Goal: Find specific page/section: Find specific page/section

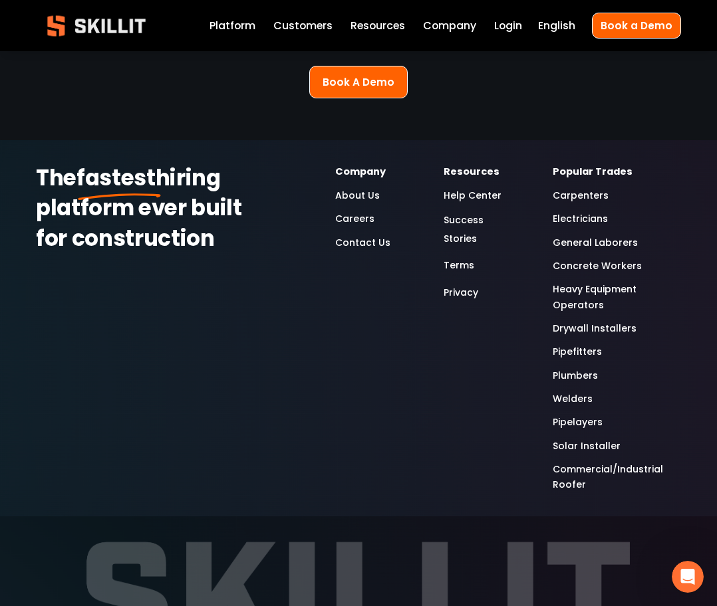
scroll to position [3351, 0]
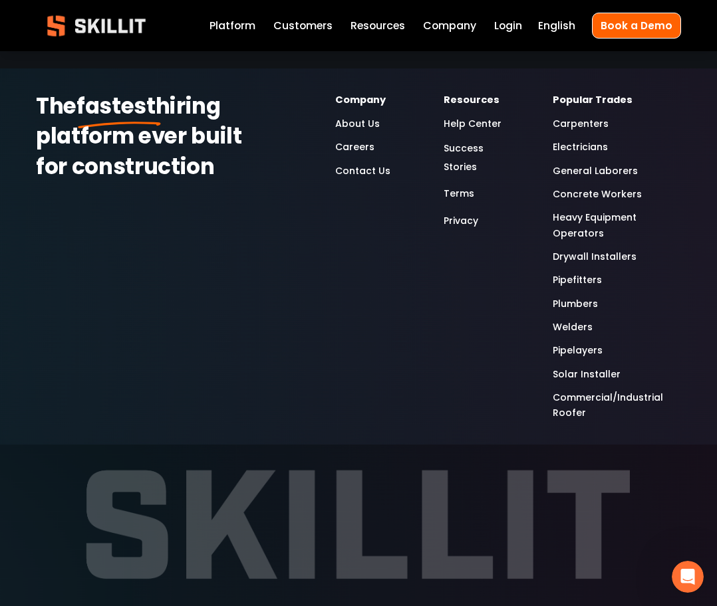
click at [591, 367] on link "Solar Installer" at bounding box center [587, 374] width 68 height 15
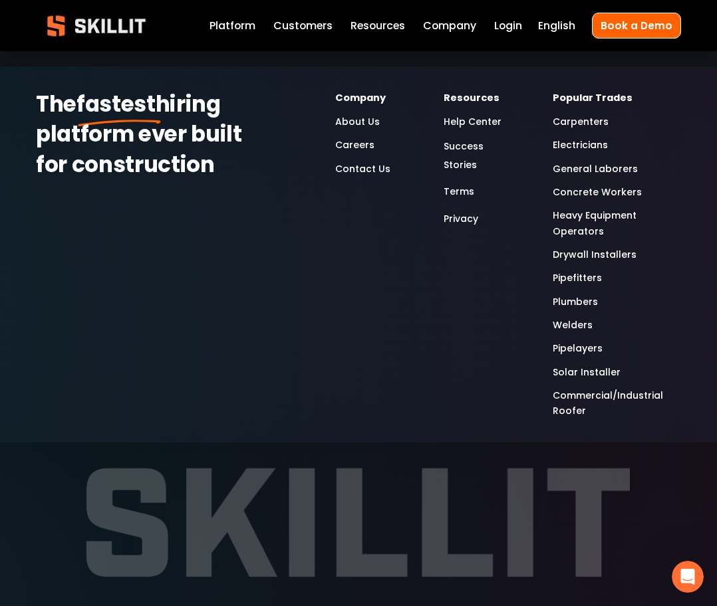
scroll to position [3355, 0]
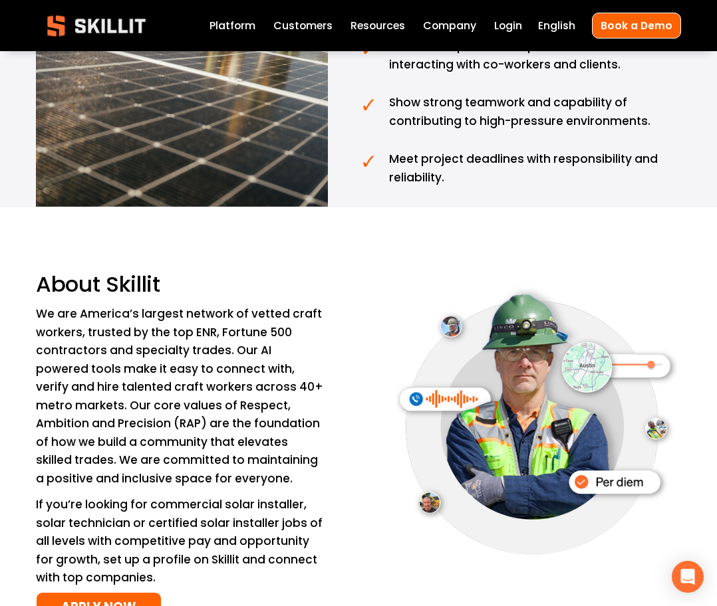
scroll to position [2180, 0]
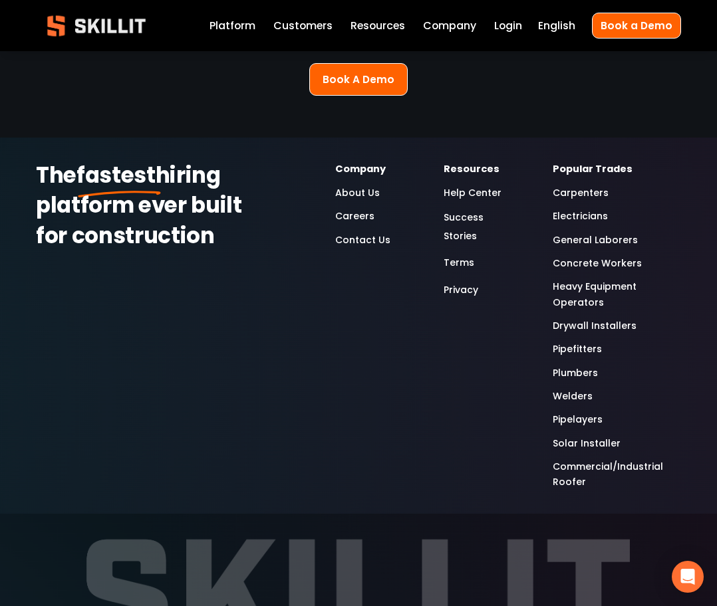
scroll to position [3289, 0]
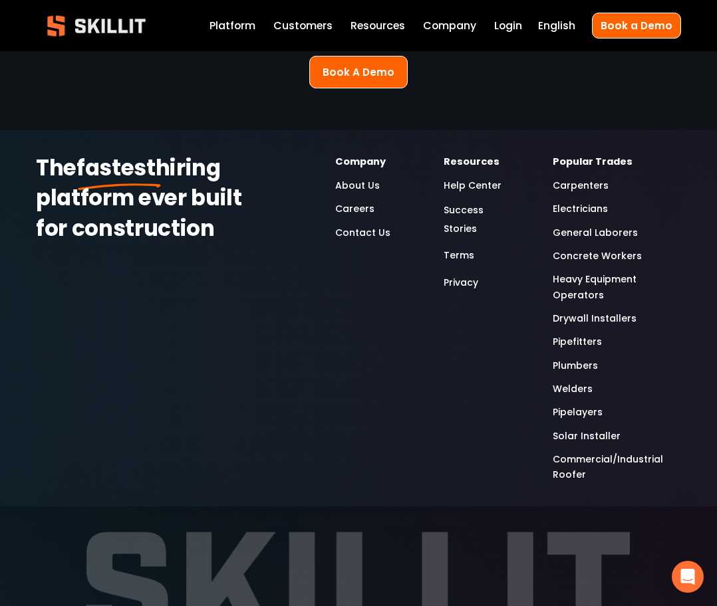
click at [467, 178] on link "Help Center" at bounding box center [473, 185] width 58 height 15
